Goal: Information Seeking & Learning: Learn about a topic

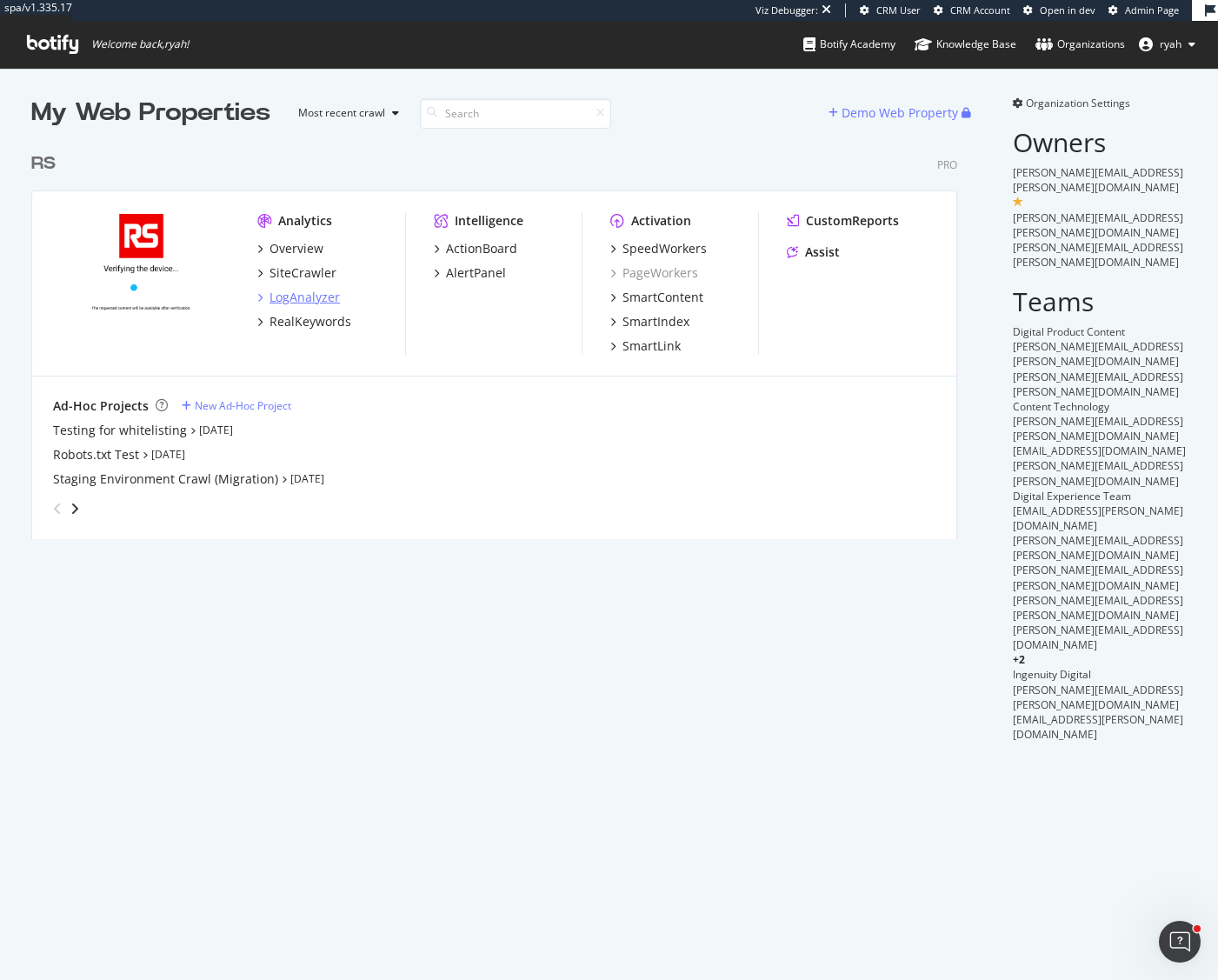
click at [310, 293] on div "LogAnalyzer" at bounding box center [305, 297] width 71 height 18
